Goal: Information Seeking & Learning: Learn about a topic

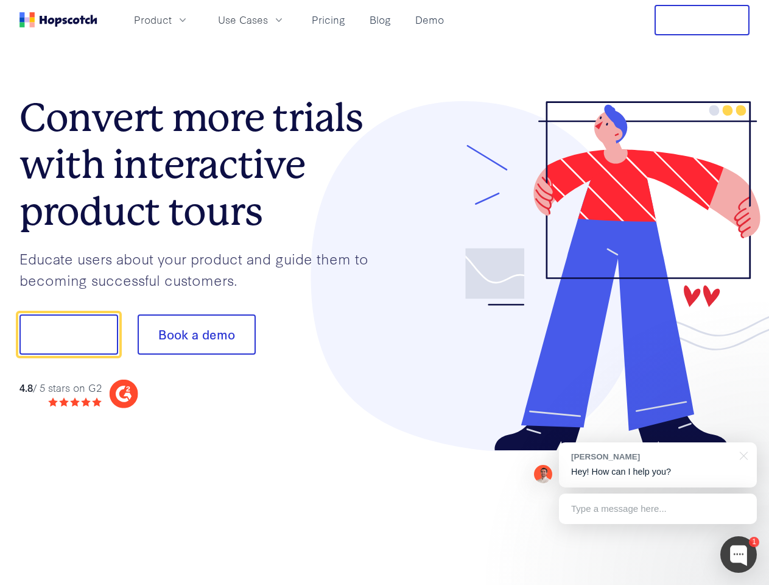
click at [385, 292] on div at bounding box center [567, 276] width 365 height 350
click at [172, 19] on span "Product" at bounding box center [153, 19] width 38 height 15
click at [268, 19] on span "Use Cases" at bounding box center [243, 19] width 50 height 15
click at [702, 20] on button "Free Trial" at bounding box center [702, 20] width 95 height 30
click at [68, 334] on button "Show me!" at bounding box center [68, 334] width 99 height 40
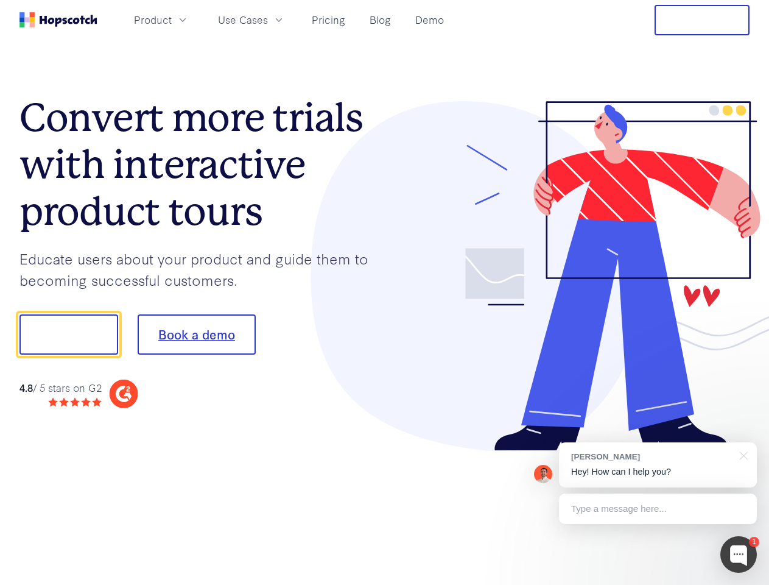
click at [196, 334] on button "Book a demo" at bounding box center [197, 334] width 118 height 40
click at [739, 554] on div at bounding box center [738, 554] width 37 height 37
click at [658, 465] on div "[PERSON_NAME] Hey! How can I help you?" at bounding box center [658, 464] width 198 height 45
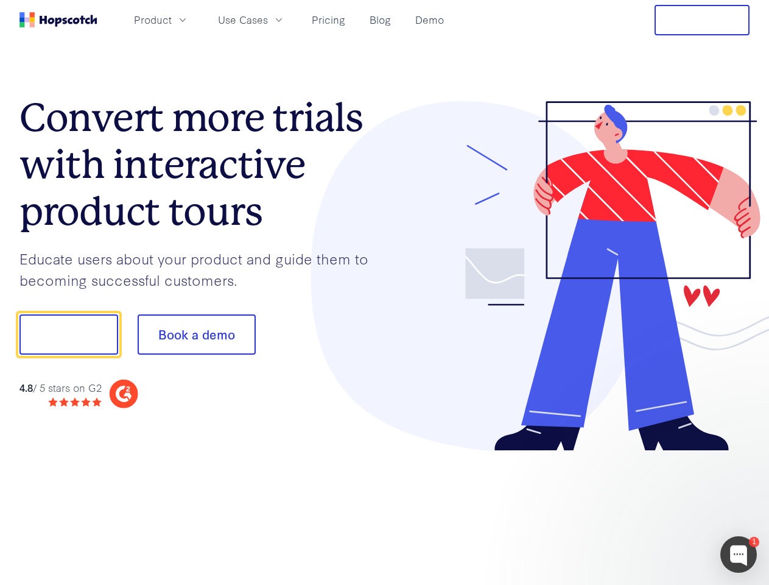
click at [742, 454] on div at bounding box center [643, 333] width 228 height 406
click at [658, 508] on div at bounding box center [643, 414] width 228 height 243
